Goal: Task Accomplishment & Management: Use online tool/utility

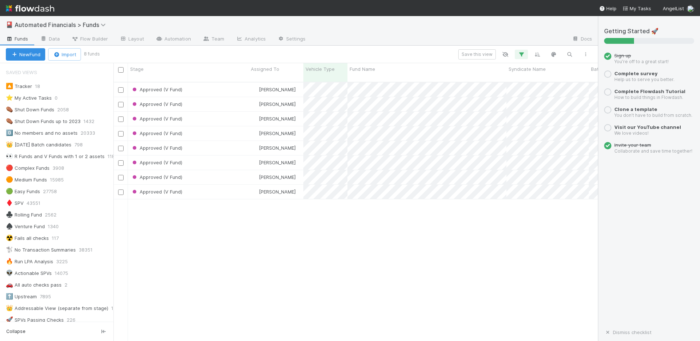
scroll to position [709, 0]
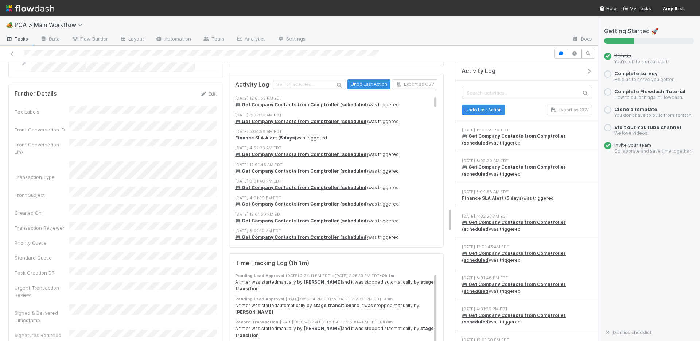
scroll to position [1620, 0]
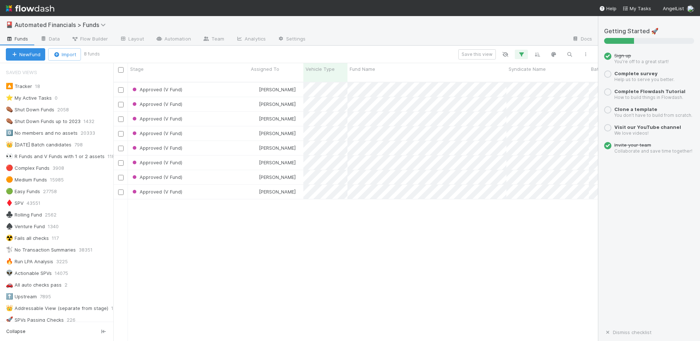
scroll to position [709, 0]
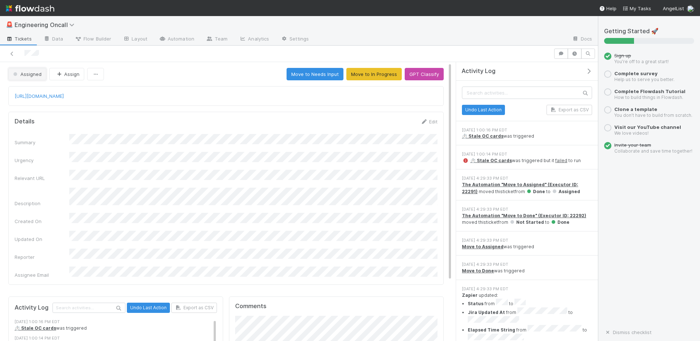
click at [32, 74] on span "Assigned" at bounding box center [27, 74] width 30 height 6
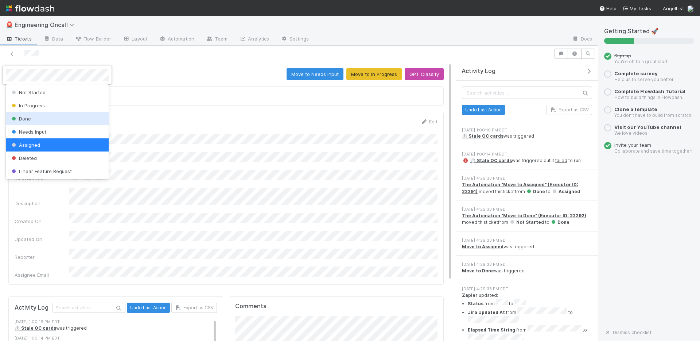
click at [35, 116] on div "Done" at bounding box center [57, 118] width 103 height 13
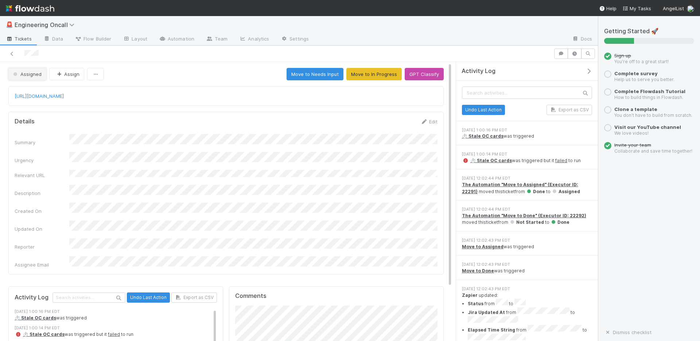
click at [31, 74] on span "Assigned" at bounding box center [27, 74] width 30 height 6
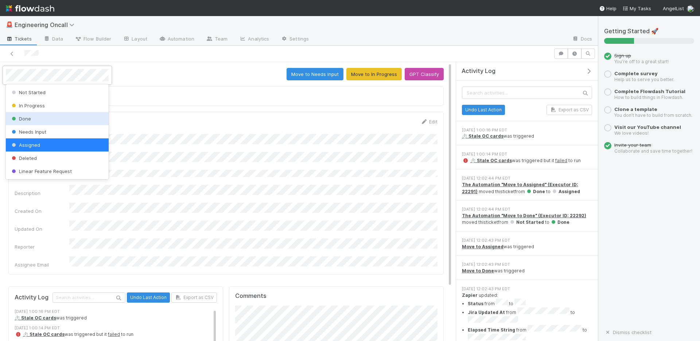
click at [31, 114] on div "Done" at bounding box center [57, 118] width 103 height 13
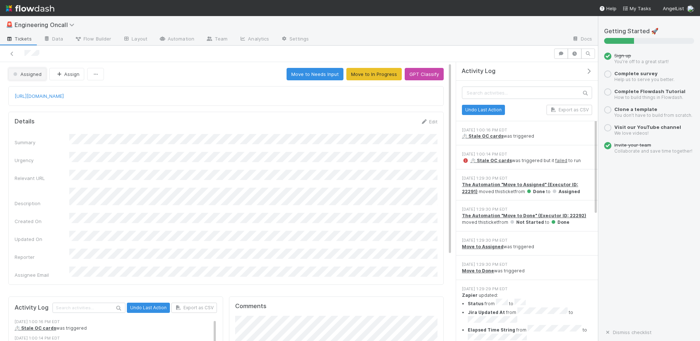
click at [20, 73] on span "Assigned" at bounding box center [27, 74] width 30 height 6
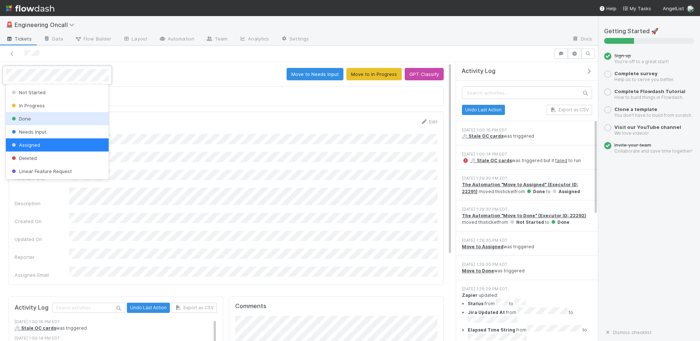
click at [35, 119] on div "Done" at bounding box center [57, 118] width 103 height 13
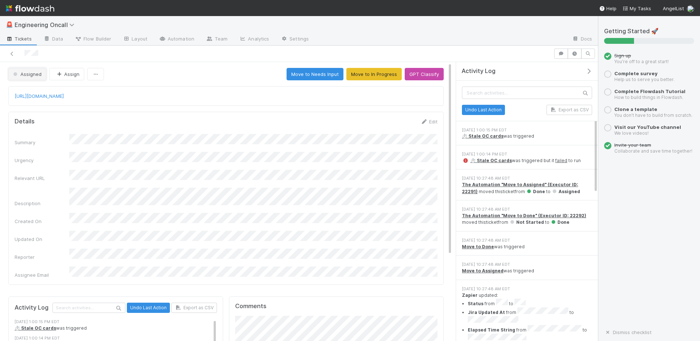
click at [35, 76] on span "Assigned" at bounding box center [27, 74] width 30 height 6
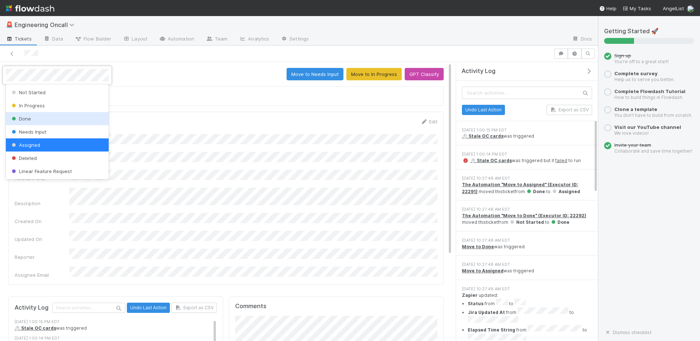
click at [31, 116] on div "Done" at bounding box center [57, 118] width 103 height 13
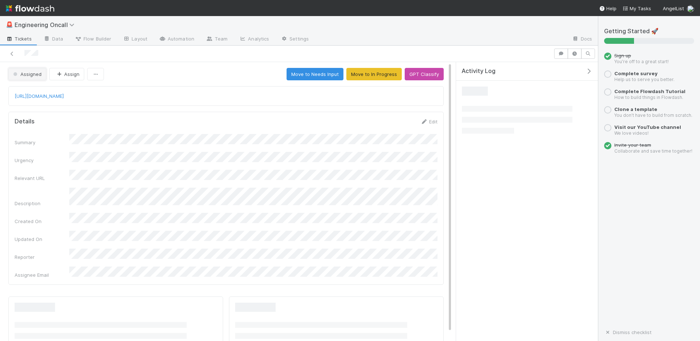
click at [30, 73] on span "Assigned" at bounding box center [27, 74] width 30 height 6
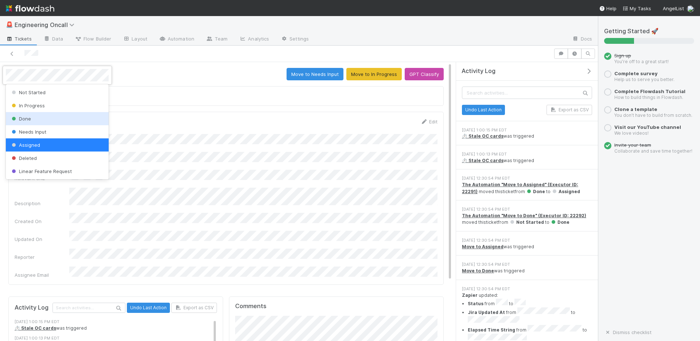
click at [30, 117] on span "Done" at bounding box center [20, 119] width 21 height 6
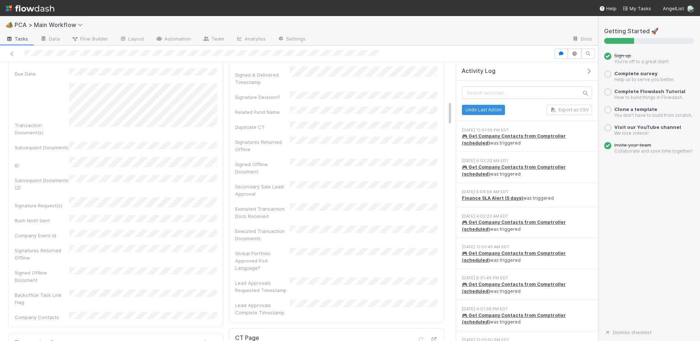
scroll to position [433, 0]
